Goal: Feedback & Contribution: Submit feedback/report problem

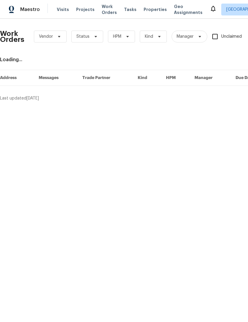
scroll to position [0, 0]
click at [106, 11] on span "Work Orders" at bounding box center [109, 10] width 15 height 12
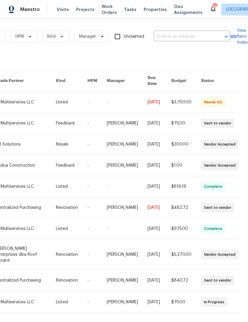
scroll to position [0, 98]
click at [167, 38] on input "text" at bounding box center [183, 36] width 59 height 9
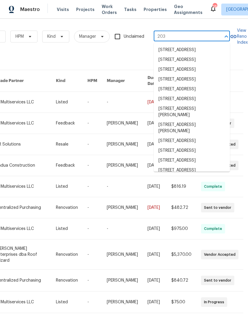
type input "2030"
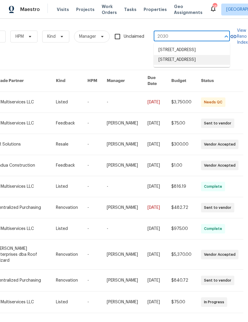
click at [190, 65] on li "2030 Chesapeake Dr, Rural Hall, NC 27045" at bounding box center [192, 60] width 76 height 10
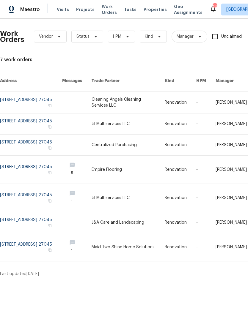
click at [11, 97] on link at bounding box center [31, 102] width 62 height 21
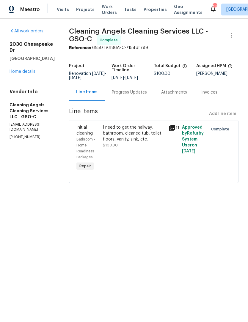
click at [24, 70] on link "Home details" at bounding box center [23, 72] width 26 height 4
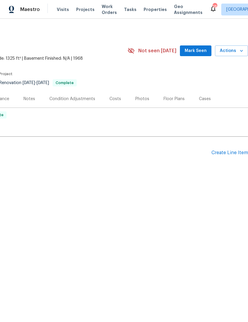
scroll to position [0, 88]
click at [228, 52] on span "Actions" at bounding box center [231, 50] width 23 height 7
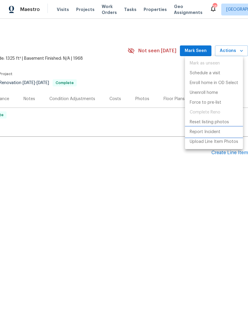
click at [208, 132] on p "Report Incident" at bounding box center [205, 132] width 31 height 6
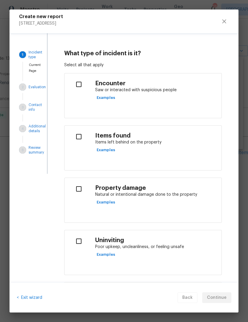
click at [114, 86] on h4 "Encounter" at bounding box center [156, 83] width 122 height 7
checkbox input "true"
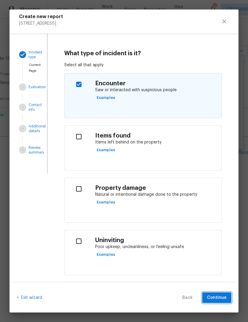
click at [220, 297] on span "Continue" at bounding box center [217, 297] width 20 height 7
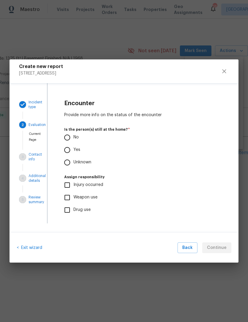
click at [70, 142] on input "No" at bounding box center [67, 137] width 12 height 12
radio input "true"
click at [221, 248] on span "Continue" at bounding box center [217, 247] width 20 height 7
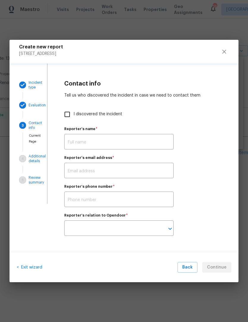
click at [69, 114] on input "I discovered the incident" at bounding box center [67, 114] width 12 height 12
checkbox input "true"
type input "[PERSON_NAME]"
type input "kenneth.romain@opendoor.com"
type input "Opendoor employee"
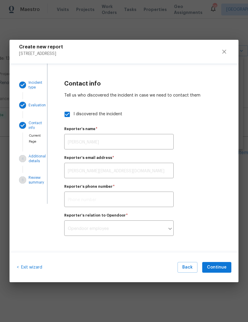
click at [169, 229] on div at bounding box center [170, 229] width 8 height 8
click at [222, 266] on span "Continue" at bounding box center [217, 267] width 20 height 7
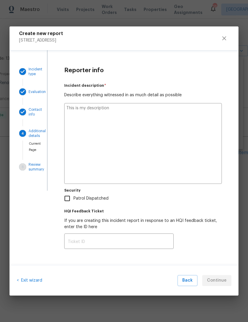
click at [86, 121] on textarea at bounding box center [142, 143] width 157 height 81
type textarea "I"
type textarea "x"
type textarea "I was"
type textarea "x"
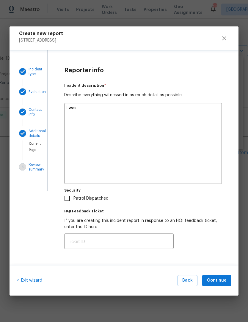
type textarea "I was on"
type textarea "x"
type textarea "I was on site"
type textarea "x"
type textarea "I was on site fixing"
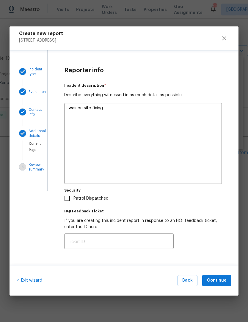
type textarea "x"
type textarea "I was on site fixing the"
type textarea "x"
type textarea "I was on site fixing the access"
type textarea "x"
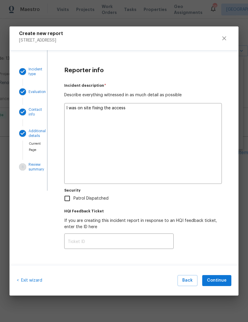
type textarea "I was on site fixing the access issue"
type textarea "x"
type textarea "I was on site fixing the access issue we had"
type textarea "x"
type textarea "I was on site fixing the access issue we had somebody"
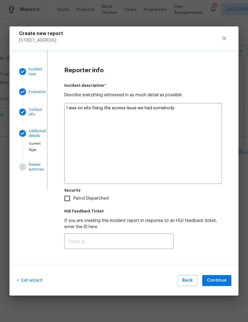
type textarea "x"
type textarea "I was on site fixing the access issue we had somebody came"
type textarea "x"
type textarea "I was on site fixing the access issue we had somebody came up to"
type textarea "x"
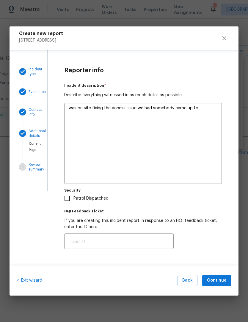
type textarea "I was on site fixing the access issue we had somebody came up to me"
type textarea "x"
type textarea "I was on site fixing the access issue we had somebody came up to me saying they…"
type textarea "x"
type textarea "I was on site fixing the access issue. We had somebody came up to me saying the…"
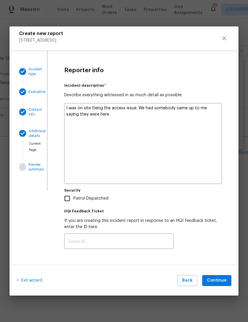
type textarea "x"
type textarea "I was on site fixing the access issue. We had somebody came up to me saying the…"
type textarea "x"
type textarea "I was on site fixing the access issue. We had somebody came up to me saying the…"
type textarea "x"
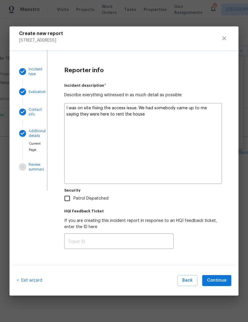
type textarea "I was on site fixing the access issue. We had somebody came up to me saying the…"
type textarea "x"
type textarea "I was on site fixing the access issue. We had somebody came up to me saying the…"
type textarea "x"
type textarea "I was on site fixing the access issue we had somebody came up to me saying they…"
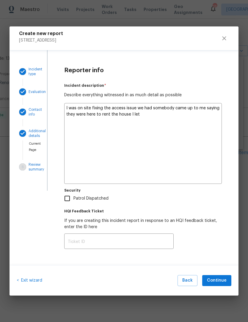
type textarea "x"
type textarea "I was on site fixing the access issue we had somebody came up to me saying they…"
type textarea "x"
type textarea "I was on site fixing the access issue we had somebody came up to me saying they…"
type textarea "x"
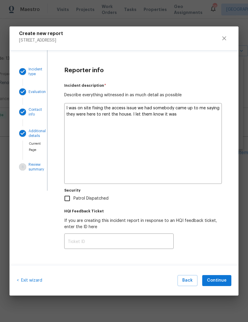
type textarea "I was on site fixing the access issue we had somebody came up to me saying they…"
type textarea "x"
type textarea "I was on site fixing the access issue we had somebody came up to me saying they…"
type textarea "x"
type textarea "I was on site fixing the access issue we had somebody came up to me saying they…"
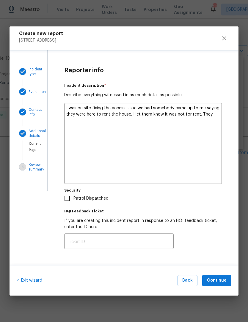
type textarea "x"
type textarea "I was on site fixing the access issue we had somebody came up to me saying they…"
type textarea "x"
type textarea "I was on site fixing the access issue we had somebody came up to me saying they…"
type textarea "x"
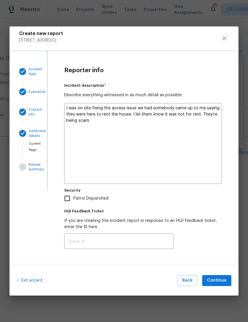
type textarea "I was on site fixing the access issue we had somebody came up to me saying they…"
type textarea "x"
type textarea "I was on site fixing the access issue we had somebody came up to me saying they…"
type textarea "x"
type textarea "I was on site fixing the access issue we had somebody came up to me saying they…"
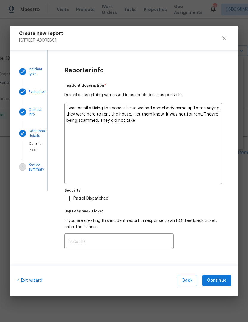
type textarea "x"
type textarea "I was on site fixing the access issue we had somebody came up to me saying they…"
type textarea "x"
type textarea "I was on site fixing the access issue we had somebody came up to me saying they…"
type textarea "x"
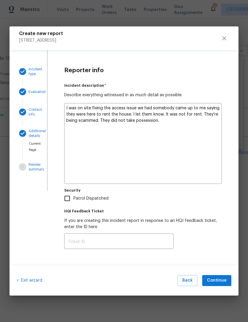
type textarea "I was on site fixing the access issue we had somebody came up to me saying they…"
type textarea "x"
type textarea "I was on site fixing the access issue we had somebody came up to me saying they…"
type textarea "x"
type textarea "I was on site fixing the access issue we had somebody came up to me saying they…"
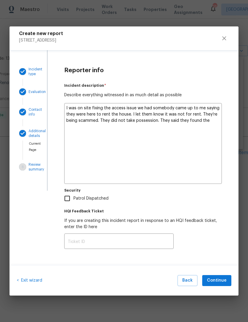
type textarea "x"
type textarea "I was on site fixing the access issue we had somebody came up to me saying they…"
type textarea "x"
type textarea "I was on site fixing the access issue we had somebody came up to me saying they…"
type textarea "x"
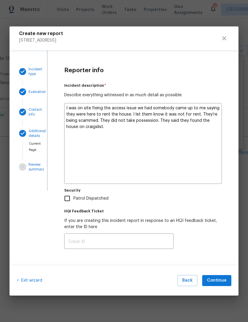
click at [116, 133] on textarea "I was on site fixing the access issue we had somebody came up to me saying they…" at bounding box center [142, 143] width 157 height 81
type textarea "I was on site fixing the access issue we had somebody came up to me saying they…"
type textarea "x"
type textarea "I was on site fixing the access issue we had somebody came up to me saying they…"
type textarea "x"
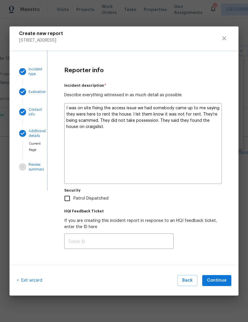
type textarea "I was on site fixing the access issue we had somebody came up to me saying they…"
type textarea "x"
type textarea "I was on site fixing the access issue we had somebody came up to me saying they…"
type textarea "x"
type textarea "I was on site fixing the access issue we had somebody came up to me saying they…"
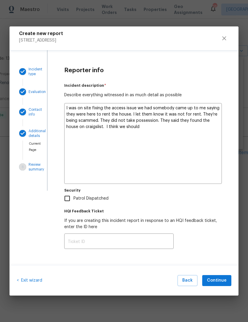
type textarea "x"
type textarea "I was on site fixing the access issue we had somebody came up to me saying they…"
type textarea "x"
type textarea "I was on site fixing the access issue we had somebody came up to me saying they…"
type textarea "x"
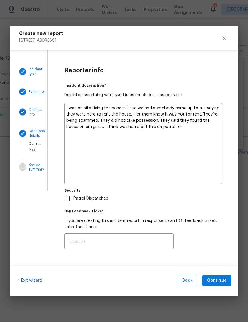
type textarea "I was on site fixing the access issue we had somebody came up to me saying they…"
type textarea "x"
type textarea "I was on site fixing the access issue we had somebody came up to me saying they…"
type textarea "x"
type textarea "I was on site fixing the access issue we had somebody came up to me saying they…"
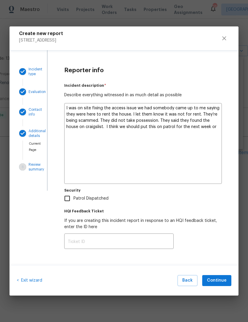
type textarea "x"
type textarea "I was on site fixing the access issue we had somebody came up to me saying they…"
type textarea "x"
type textarea "I was on site fixing the access issue we had somebody came up to me saying they…"
type textarea "x"
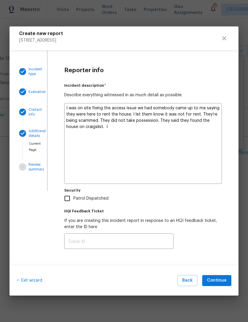
type textarea "I was on site fixing the access issue we had somebody came up to me saying they…"
type textarea "x"
click at [199, 127] on textarea "I was on site fixing the access issue we had somebody came up to me saying they…" at bounding box center [142, 143] width 157 height 81
click at [199, 126] on textarea "I was on site fixing the access issue we had somebody came up to me saying they…" at bounding box center [142, 143] width 157 height 81
click at [212, 135] on textarea "I was on site fixing the access issue we had somebody came up to me saying they…" at bounding box center [142, 143] width 157 height 81
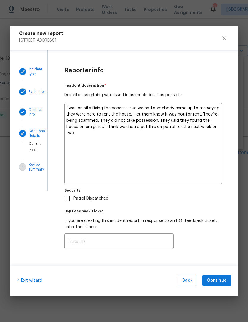
click at [199, 126] on textarea "I was on site fixing the access issue we had somebody came up to me saying they…" at bounding box center [142, 143] width 157 height 81
type textarea "I was on site fixing the access issue we had somebody came up to me saying they…"
type textarea "x"
type textarea "I was on site fixing the access issue we had somebody came up to me saying they…"
type textarea "x"
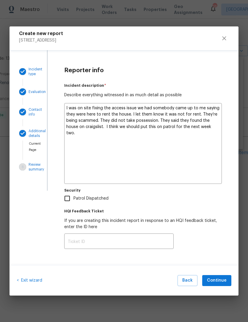
type textarea "I was on site fixing the access issue we had somebody came up to me saying they…"
type textarea "x"
type textarea "I was on site fixing the access issue we had somebody came up to me saying they…"
type textarea "x"
type textarea "I was on site fixing the access issue we had somebody came up to me saying they…"
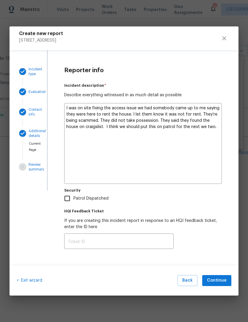
type textarea "x"
type textarea "I was on site fixing the access issue we had somebody came up to me saying they…"
type textarea "x"
type textarea "I was on site fixing the access issue we had somebody came up to me saying they…"
type textarea "x"
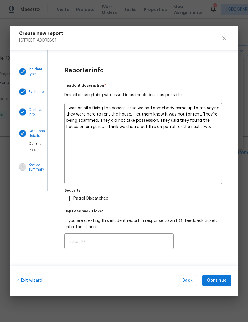
type textarea "I was on site fixing the access issue we had somebody came up to me saying they…"
type textarea "x"
click at [207, 129] on textarea "I was on site fixing the access issue we had somebody came up to me saying they…" at bounding box center [142, 143] width 157 height 81
type textarea "I was on site fixing the access issue we had somebody came up to me saying they…"
type textarea "x"
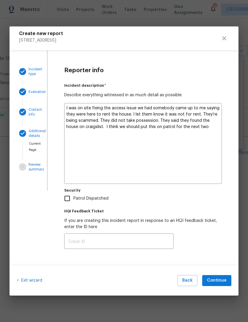
type textarea "I was on site fixing the access issue we had somebody came up to me saying they…"
type textarea "x"
type textarea "I was on site fixing the access issue we had somebody came up to me saying they…"
type textarea "x"
type textarea "I was on site fixing the access issue we had somebody came up to me saying they…"
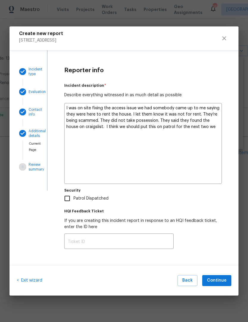
type textarea "x"
type textarea "I was on site fixing the access issue we had somebody came up to me saying they…"
type textarea "x"
type textarea "I was on site fixing the access issue we had somebody came up to me saying they…"
type textarea "x"
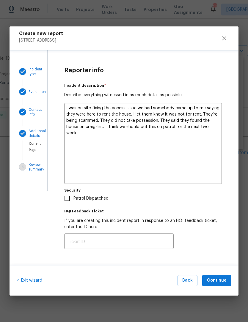
type textarea "I was on site fixing the access issue we had somebody came up to me saying they…"
type textarea "x"
type textarea "I was on site fixing the access issue we had somebody came up to me saying they…"
type textarea "x"
type textarea "I was on site fixing the access issue we had somebody came up to me saying they…"
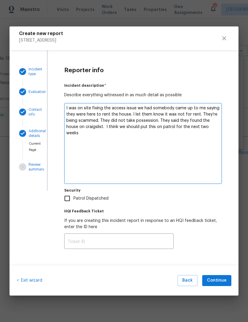
click at [70, 202] on input "Patrol Dispatched" at bounding box center [67, 198] width 12 height 12
checkbox input "true"
type textarea "x"
click at [222, 280] on span "Continue" at bounding box center [217, 280] width 20 height 7
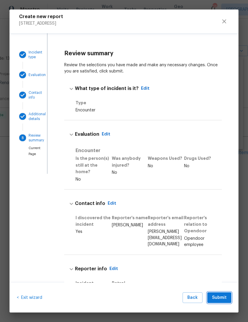
click at [221, 300] on span "Submit" at bounding box center [219, 297] width 15 height 7
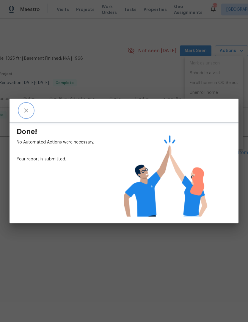
click at [31, 114] on button "close" at bounding box center [26, 110] width 14 height 14
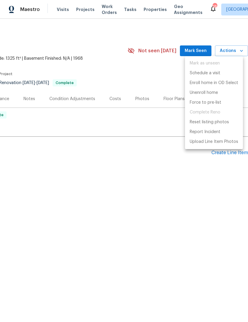
click at [153, 222] on div at bounding box center [124, 161] width 248 height 322
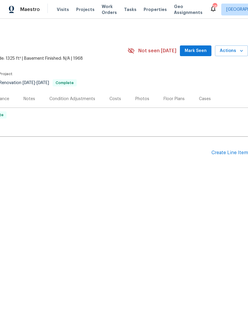
click at [192, 52] on span "Mark Seen" at bounding box center [195, 50] width 22 height 7
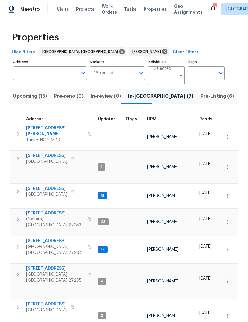
click at [32, 102] on button "Upcoming (15)" at bounding box center [30, 96] width 41 height 15
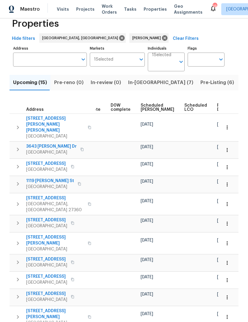
scroll to position [0, 149]
click at [217, 104] on span "Ready Date" at bounding box center [223, 108] width 13 height 8
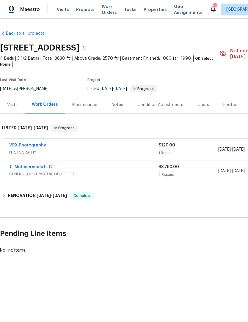
click at [148, 10] on span "Properties" at bounding box center [154, 10] width 23 height 6
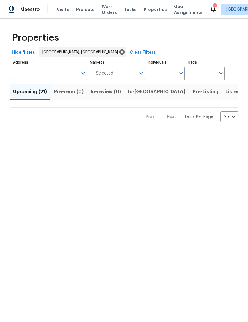
click at [163, 72] on input "Individuals" at bounding box center [162, 74] width 28 height 14
type input "chip"
